Goal: Task Accomplishment & Management: Complete application form

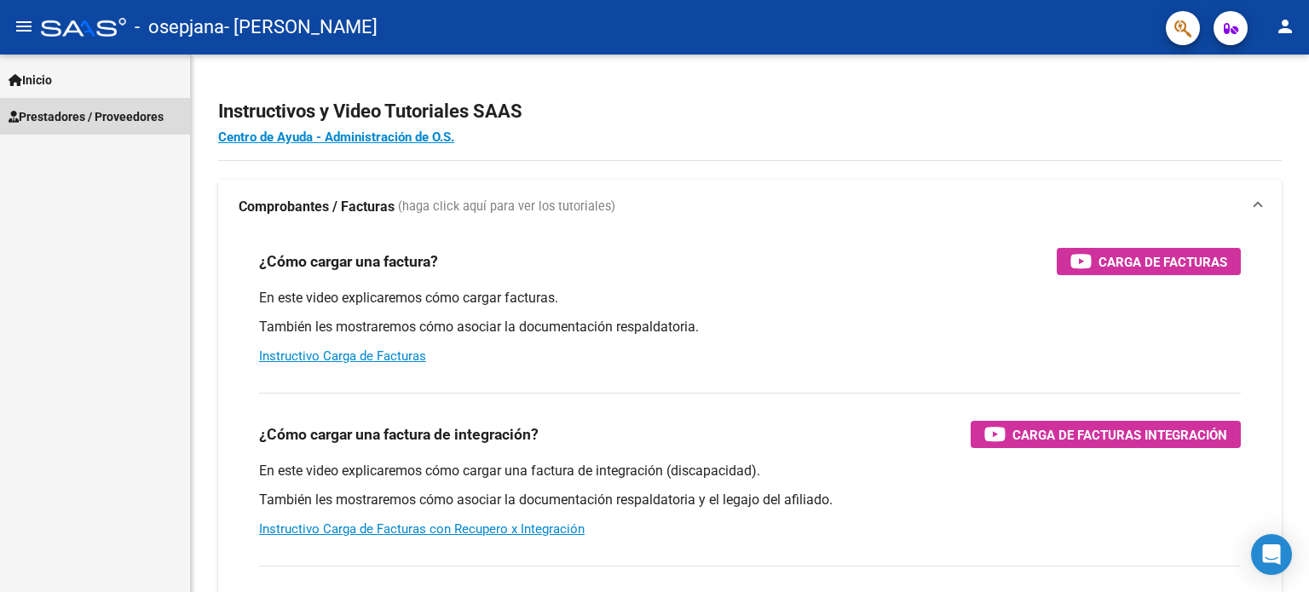
click at [131, 116] on span "Prestadores / Proveedores" at bounding box center [86, 116] width 155 height 19
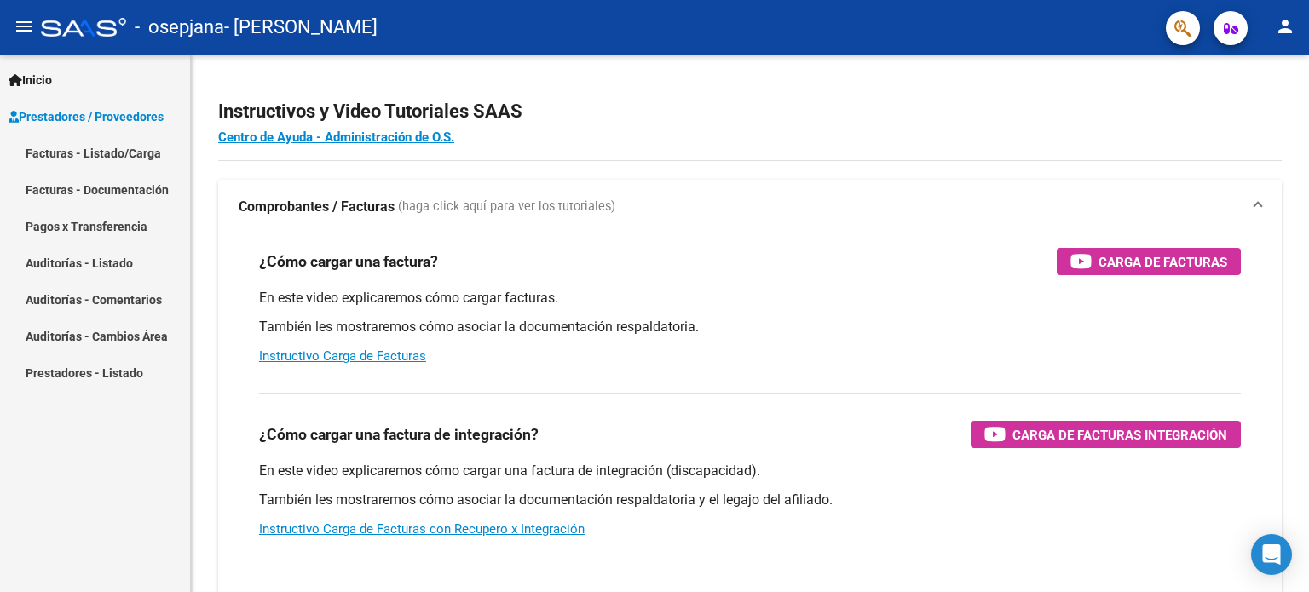
click at [117, 156] on link "Facturas - Listado/Carga" at bounding box center [95, 153] width 190 height 37
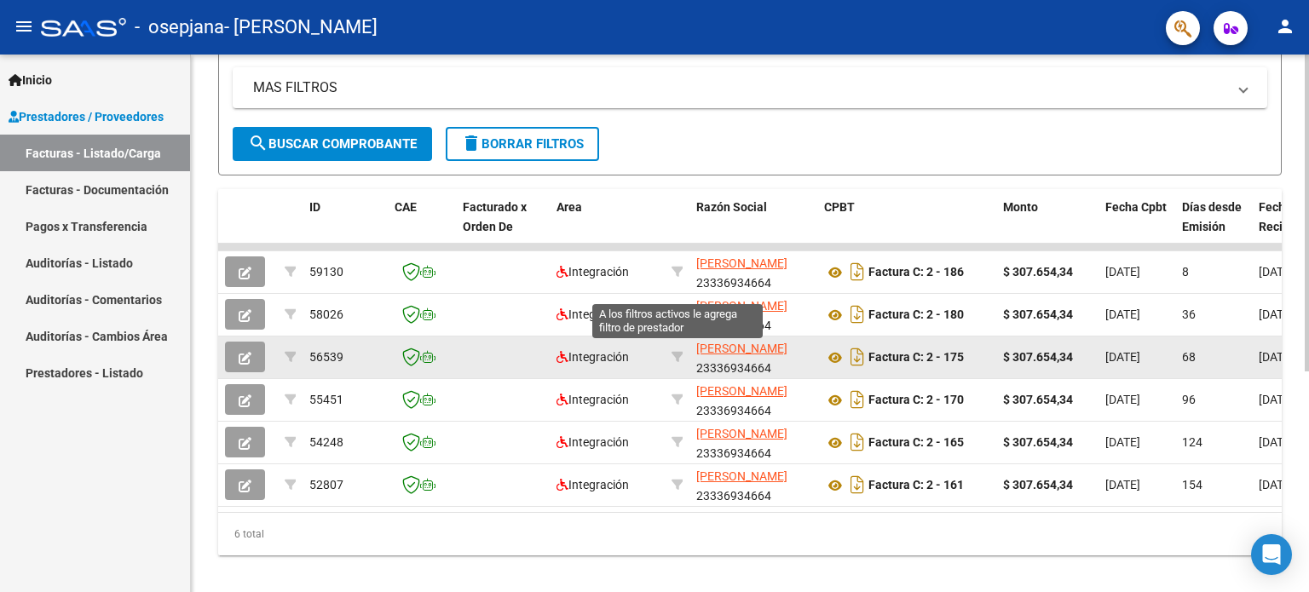
scroll to position [373, 0]
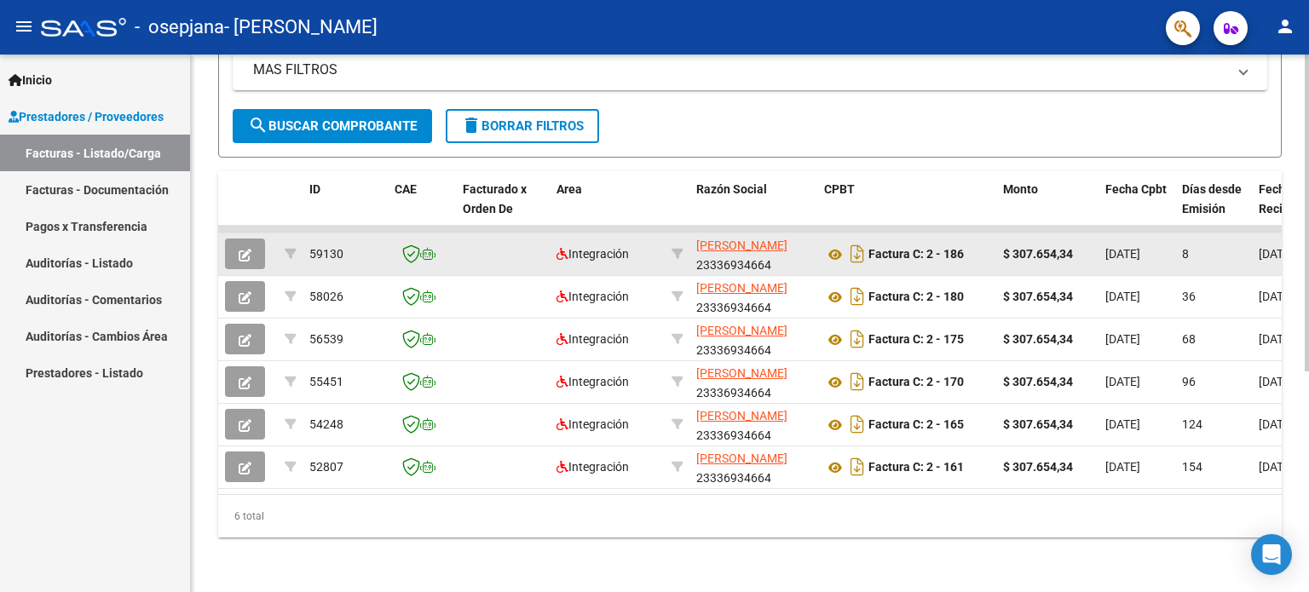
click at [247, 249] on icon "button" at bounding box center [245, 255] width 13 height 13
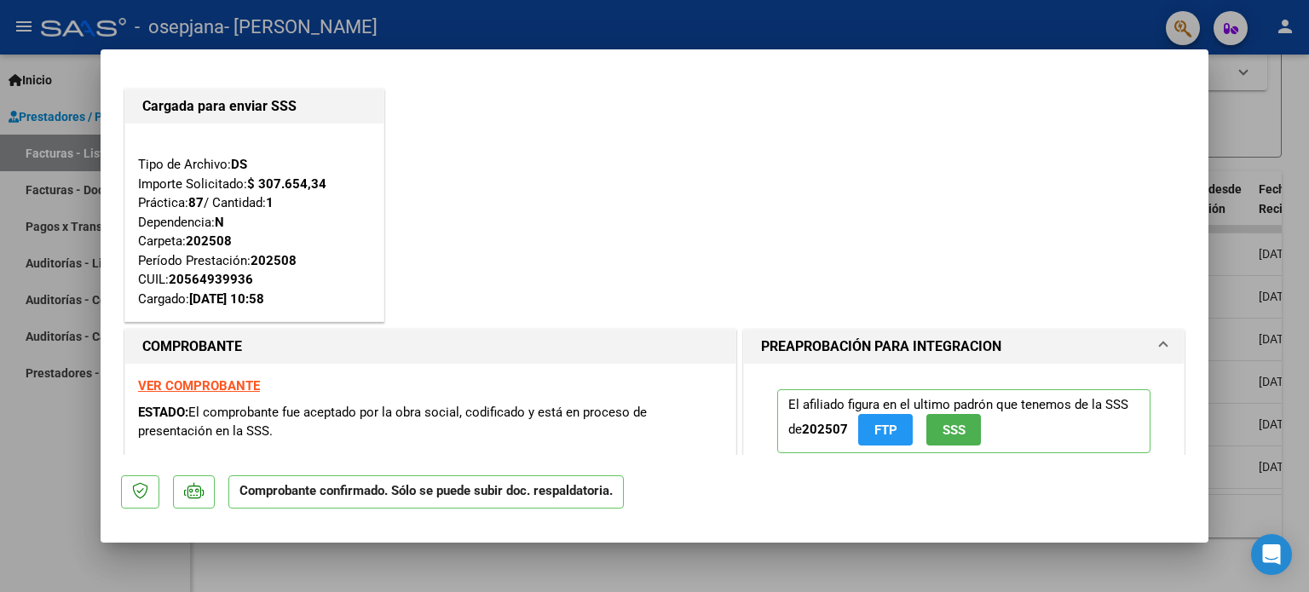
scroll to position [0, 0]
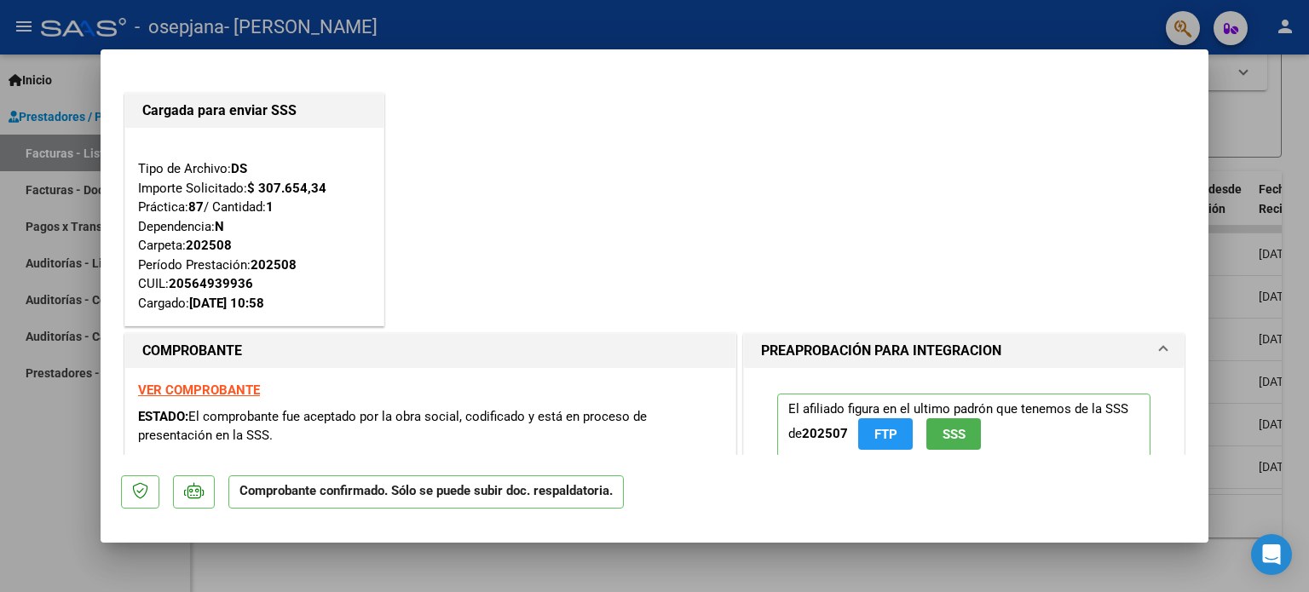
click at [1244, 145] on div at bounding box center [654, 296] width 1309 height 592
type input "$ 0,00"
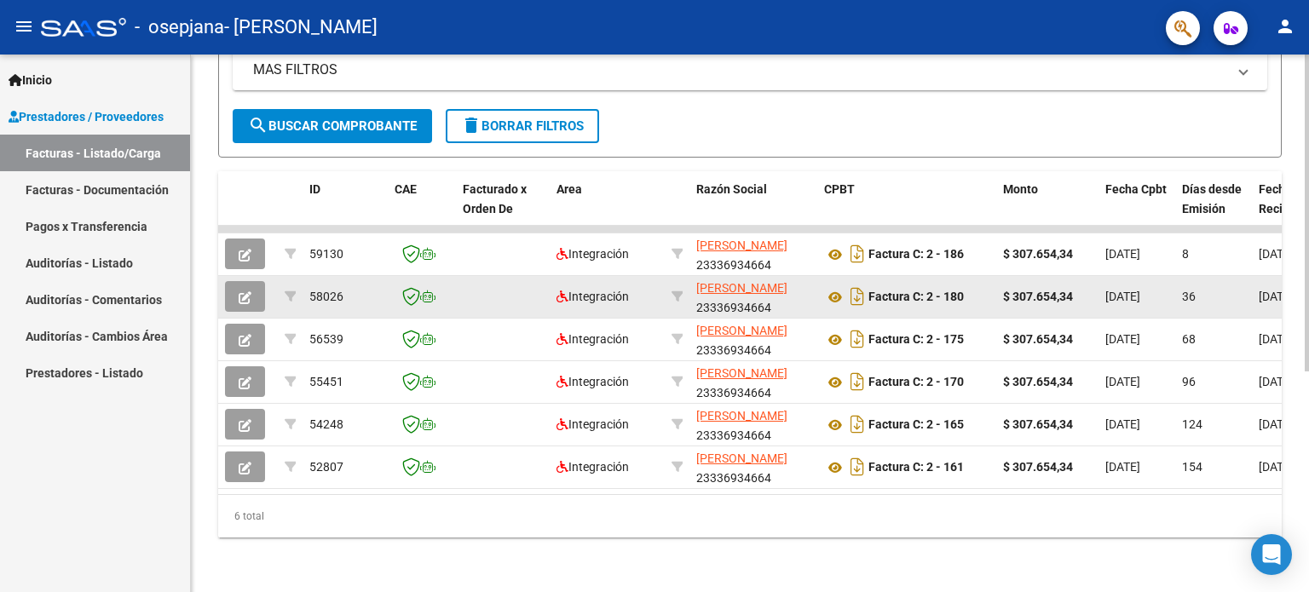
click at [251, 291] on icon "button" at bounding box center [245, 297] width 13 height 13
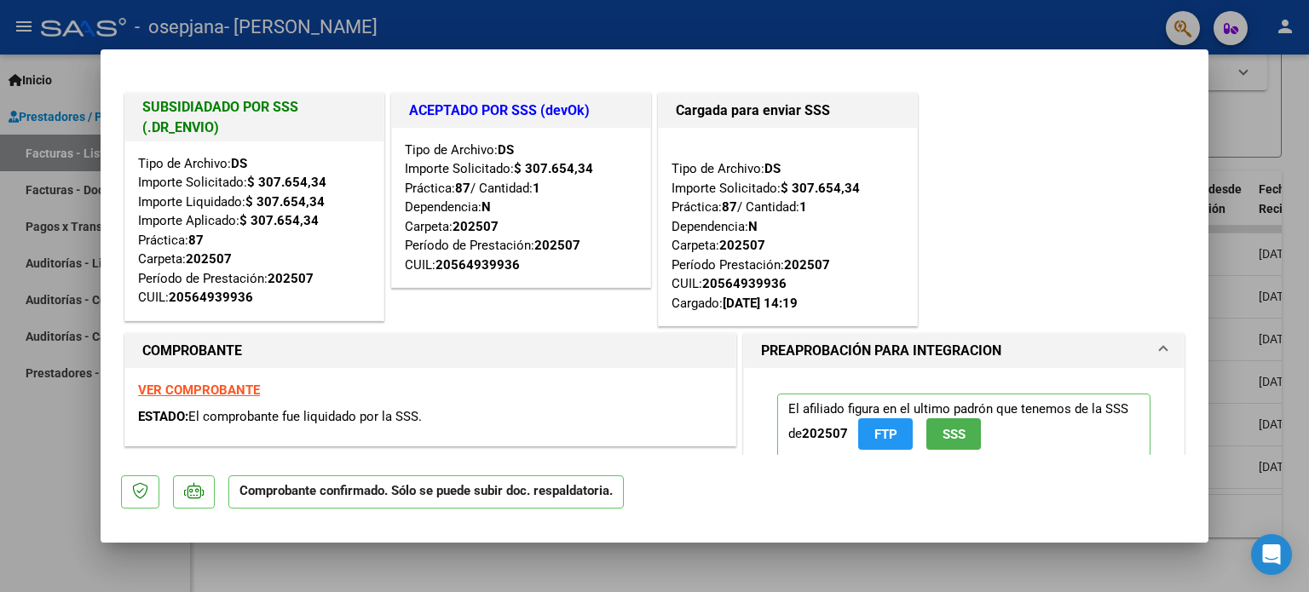
click at [1248, 124] on div at bounding box center [654, 296] width 1309 height 592
type input "$ 0,00"
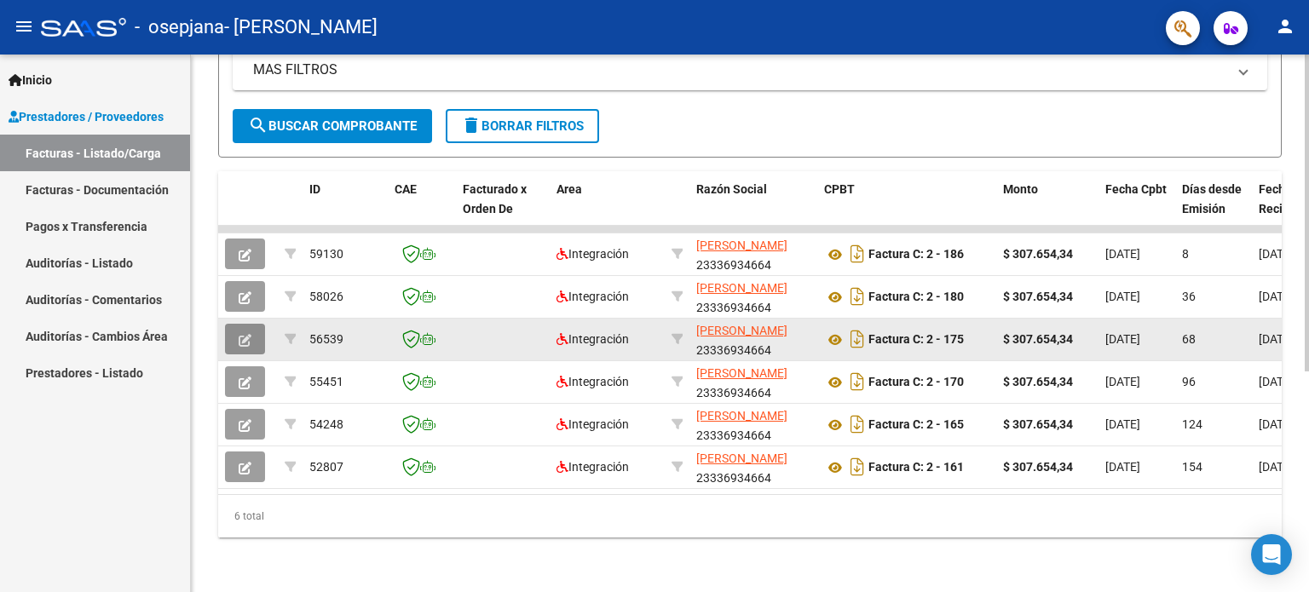
click at [241, 334] on icon "button" at bounding box center [245, 340] width 13 height 13
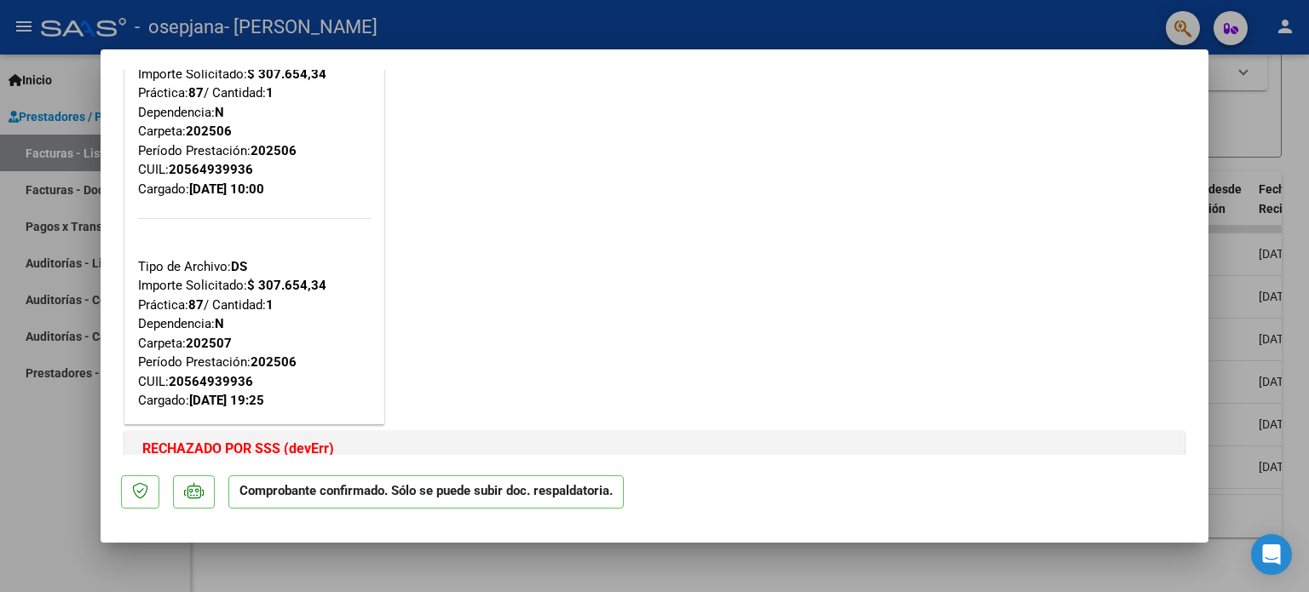
scroll to position [85, 0]
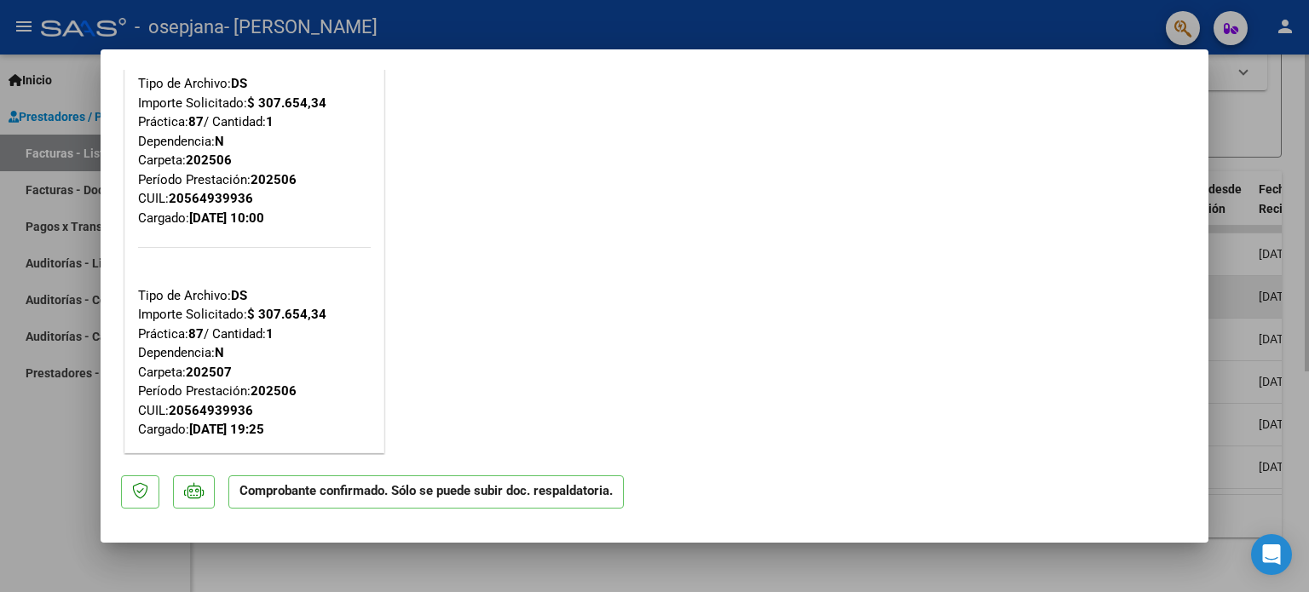
click at [1244, 303] on div at bounding box center [654, 296] width 1309 height 592
type input "$ 0,00"
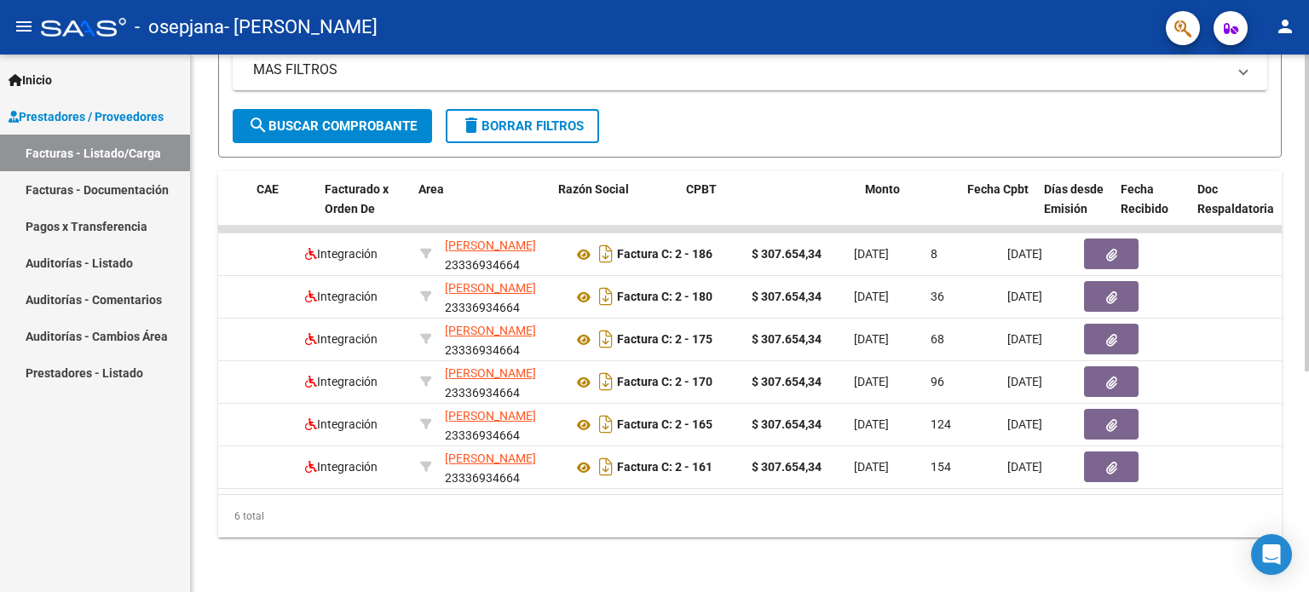
scroll to position [0, 0]
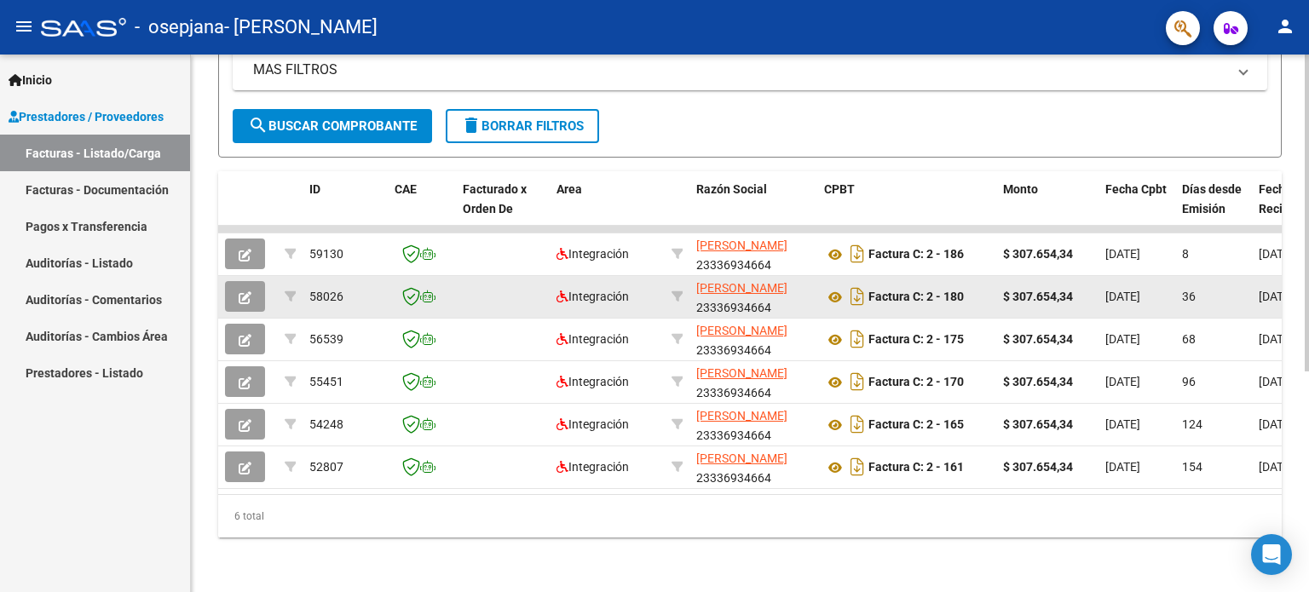
click at [254, 287] on button "button" at bounding box center [245, 296] width 40 height 31
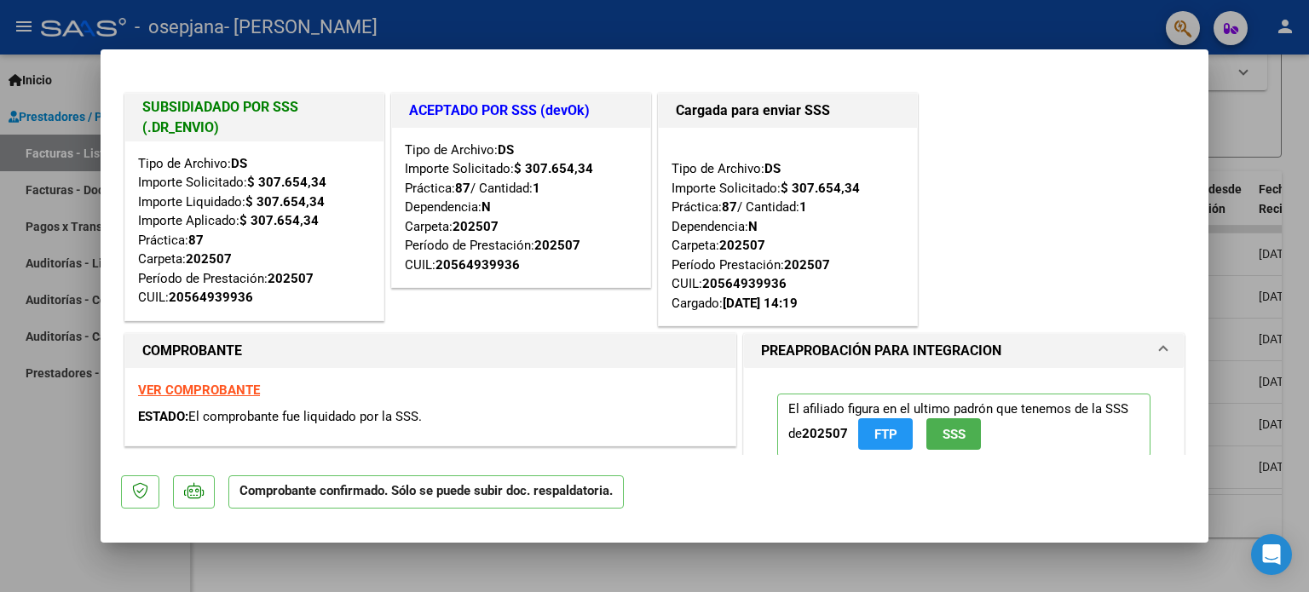
click at [43, 456] on div at bounding box center [654, 296] width 1309 height 592
type input "$ 0,00"
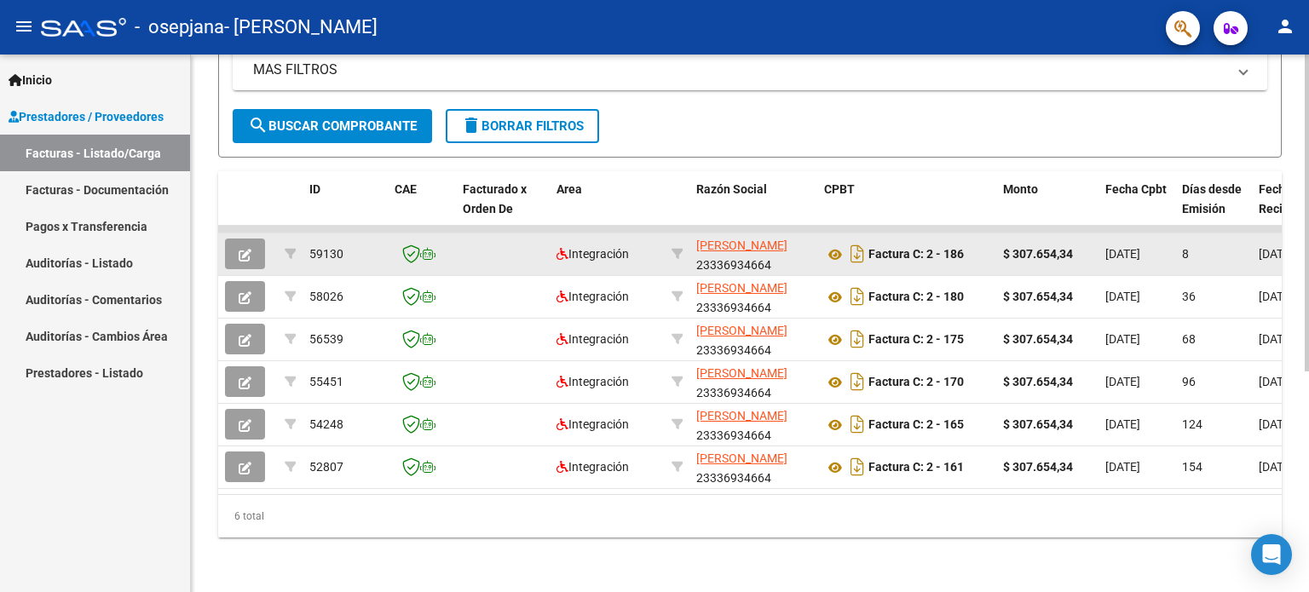
click at [259, 239] on button "button" at bounding box center [245, 254] width 40 height 31
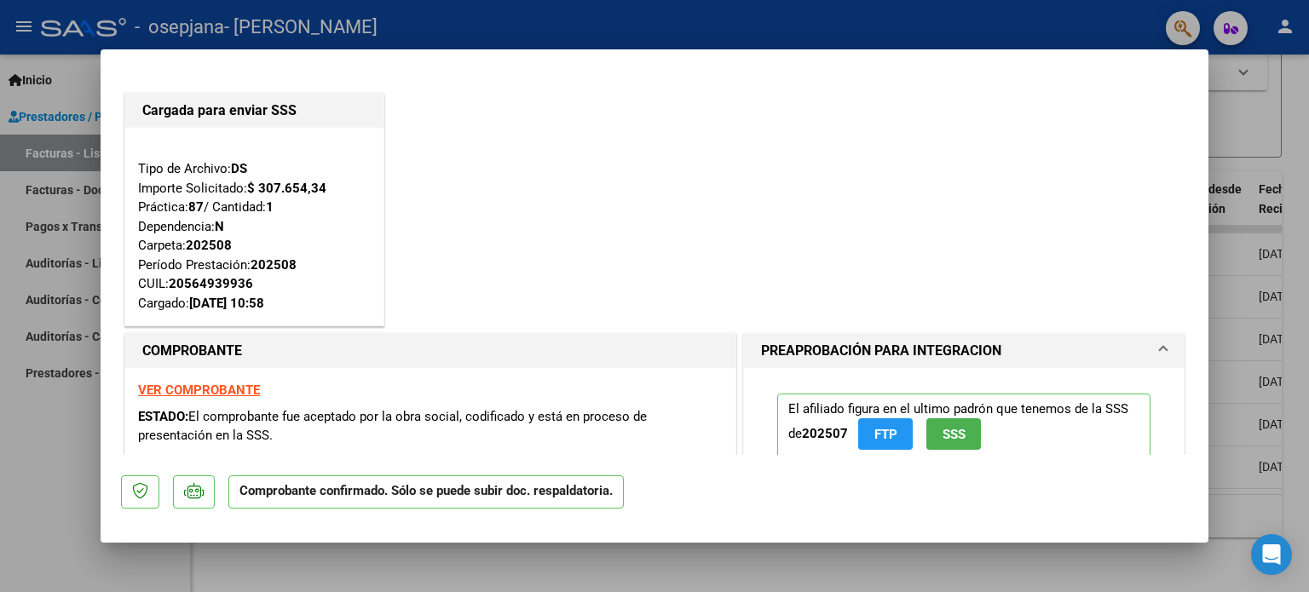
click at [1262, 153] on div at bounding box center [654, 296] width 1309 height 592
type input "$ 0,00"
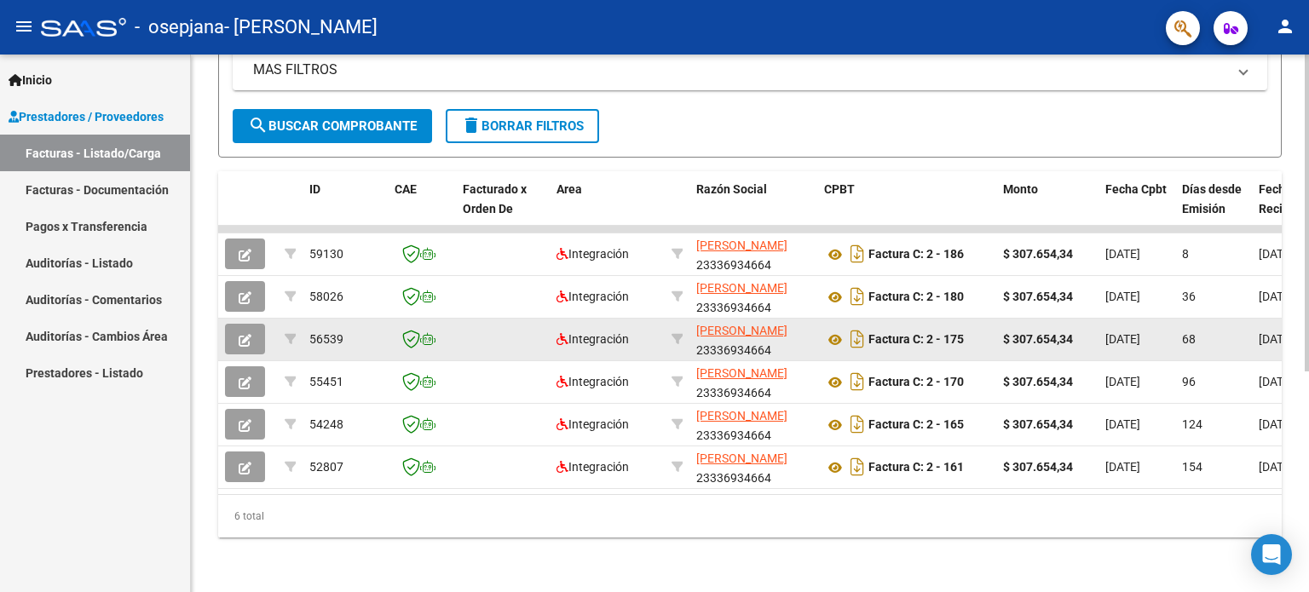
click at [239, 334] on icon "button" at bounding box center [245, 340] width 13 height 13
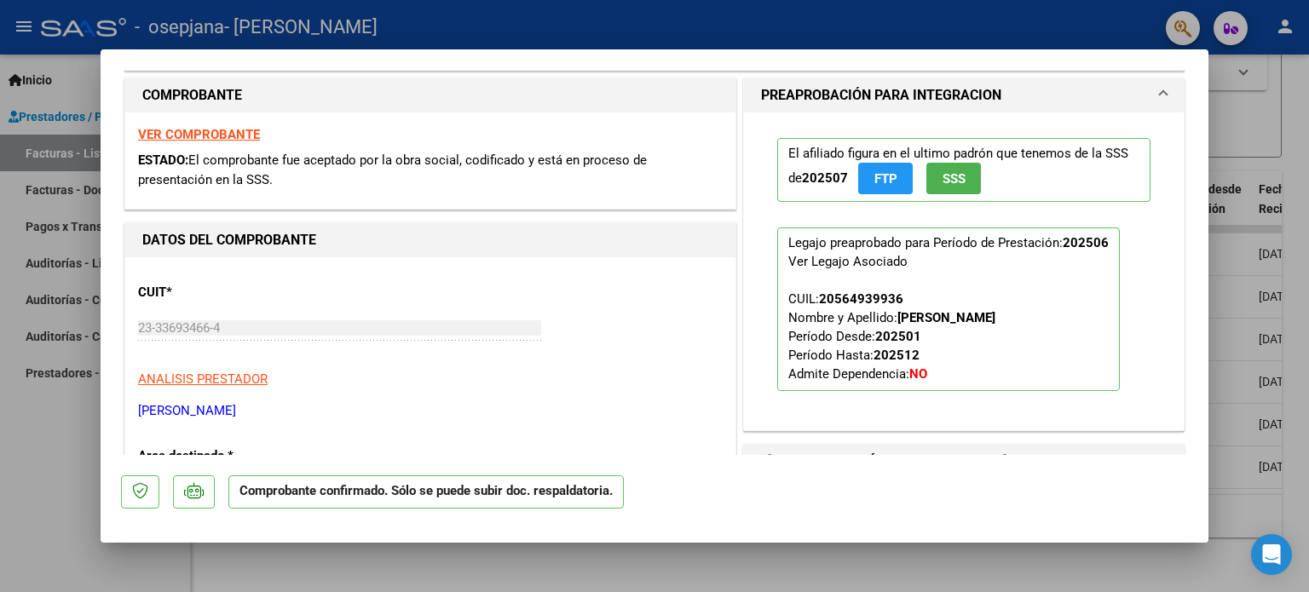
scroll to position [937, 0]
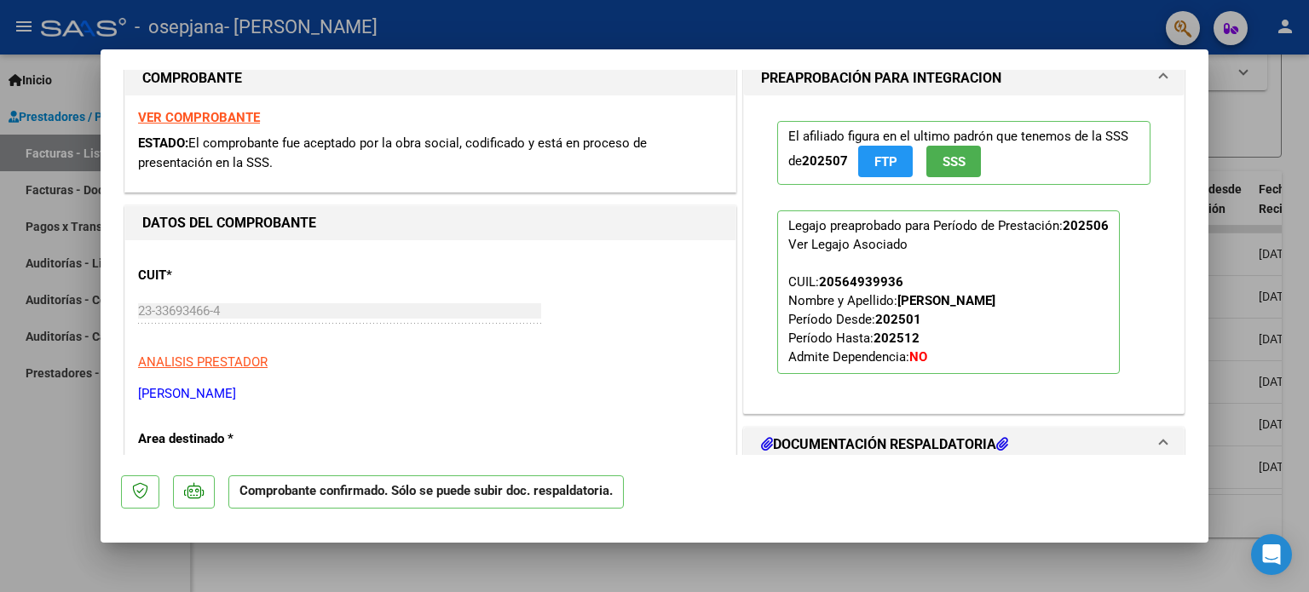
click at [1259, 152] on div at bounding box center [654, 296] width 1309 height 592
type input "$ 0,00"
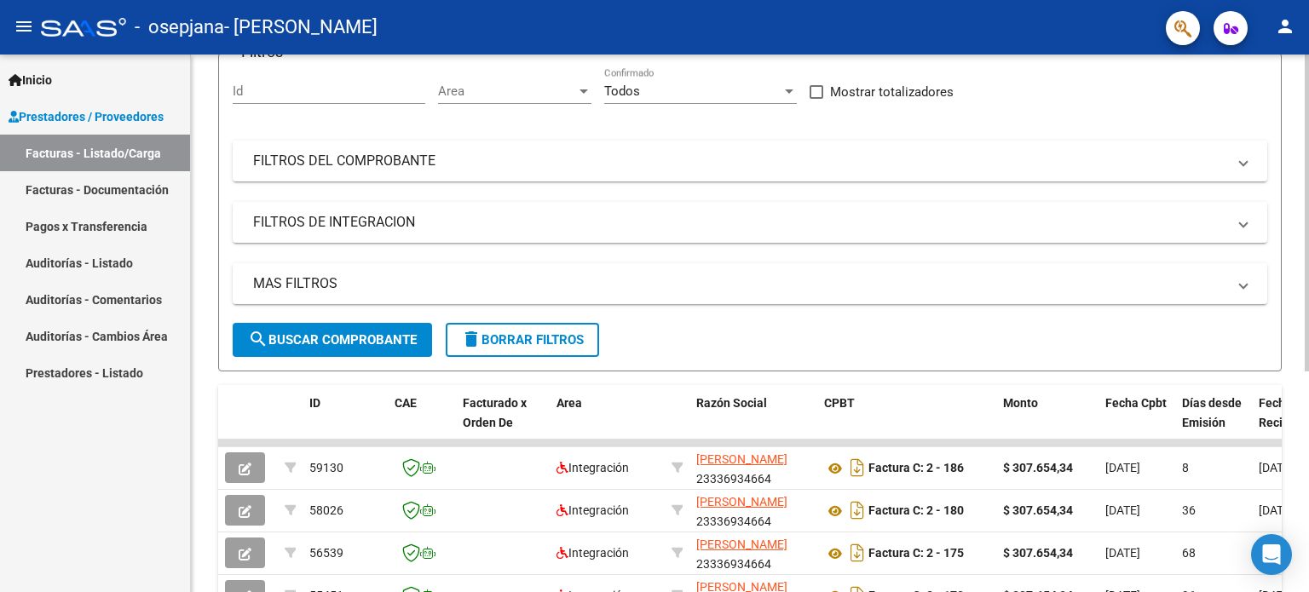
scroll to position [32, 0]
